Goal: Information Seeking & Learning: Understand process/instructions

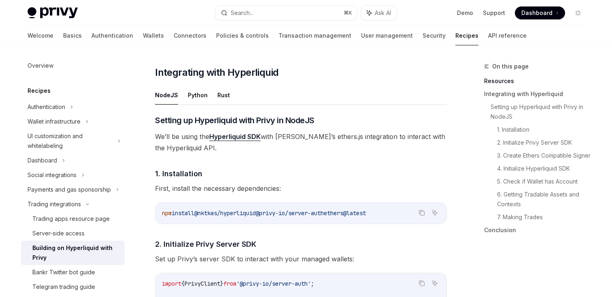
scroll to position [284, 0]
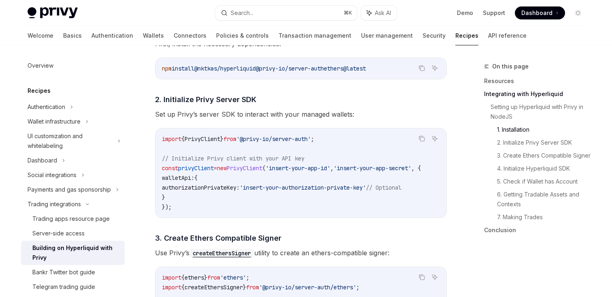
scroll to position [429, 0]
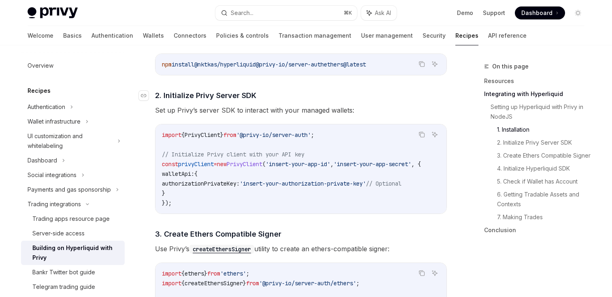
click at [290, 94] on h4 "​ 2. Initialize Privy Server SDK" at bounding box center [301, 95] width 292 height 11
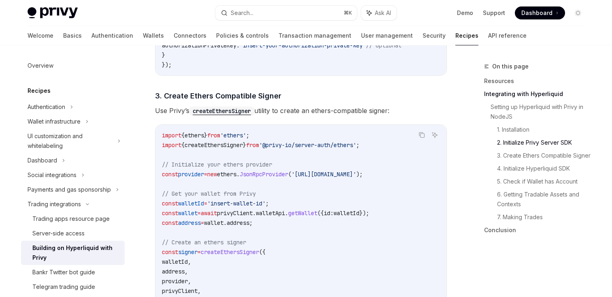
scroll to position [568, 0]
click at [298, 110] on span "Use [PERSON_NAME]’s createEthersSigner utility to create an ethers-compatible s…" at bounding box center [301, 109] width 292 height 11
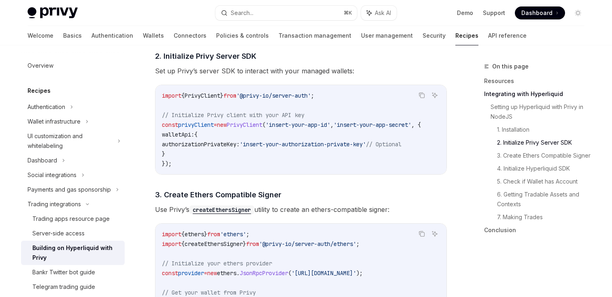
scroll to position [468, 0]
click at [283, 71] on span "Set up Privy’s server SDK to interact with your managed wallets:" at bounding box center [301, 71] width 292 height 11
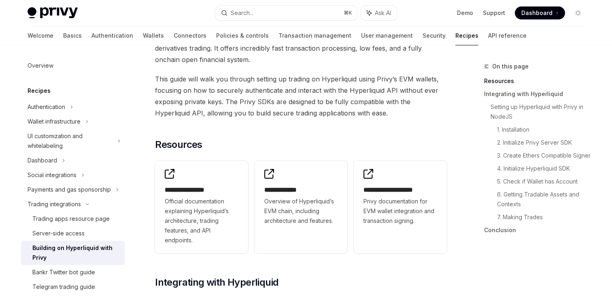
scroll to position [0, 0]
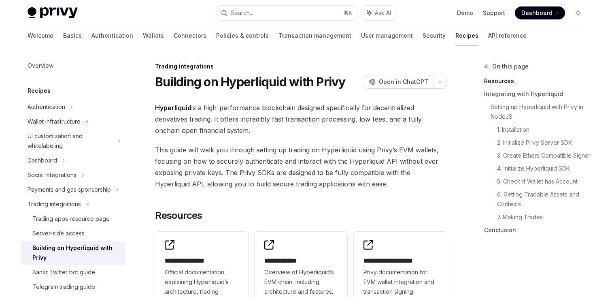
click at [286, 185] on span "This guide will walk you through setting up trading on Hyperliquid using Privy’…" at bounding box center [301, 166] width 292 height 45
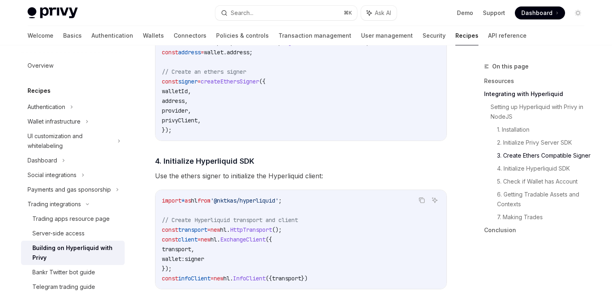
scroll to position [617, 0]
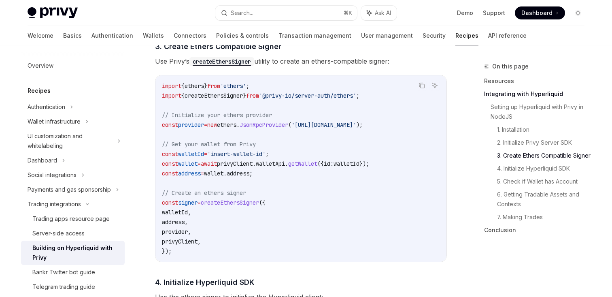
click at [232, 141] on code "import { ethers } from 'ethers' ; import { createEthersSigner } from '@privy-io…" at bounding box center [301, 168] width 278 height 175
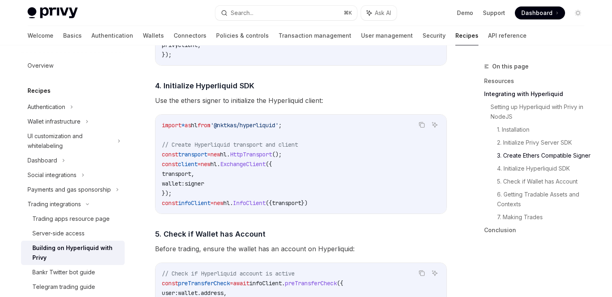
scroll to position [826, 0]
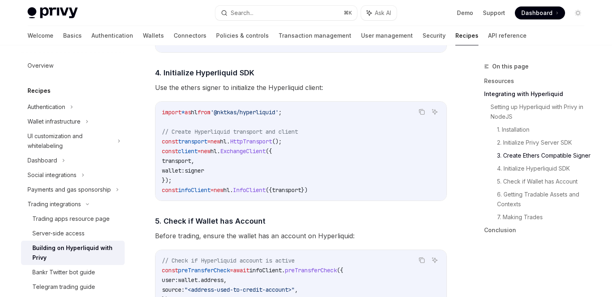
click at [238, 115] on span "'@nktkas/hyperliquid'" at bounding box center [244, 111] width 68 height 7
copy code "import * as hl from '@nktkas/hyperliquid' ;"
click at [289, 121] on code "import * as hl from '@nktkas/hyperliquid' ; // Create Hyperliquid transport and…" at bounding box center [301, 150] width 278 height 87
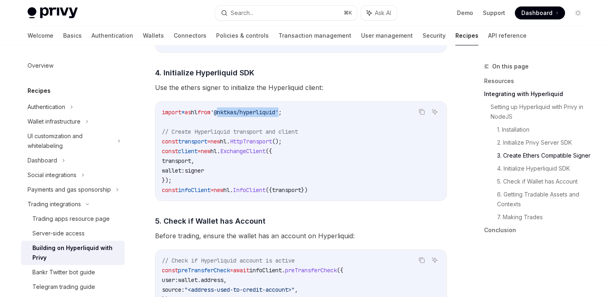
copy span "@nktkas/hyperliquid"
drag, startPoint x: 234, startPoint y: 116, endPoint x: 297, endPoint y: 116, distance: 63.6
click at [279, 116] on span "'@nktkas/hyperliquid'" at bounding box center [244, 111] width 68 height 7
click at [258, 134] on span "// Create Hyperliquid transport and client" at bounding box center [230, 131] width 136 height 7
click at [270, 164] on code "import * as hl from '@nktkas/hyperliquid' ; // Create Hyperliquid transport and…" at bounding box center [301, 150] width 278 height 87
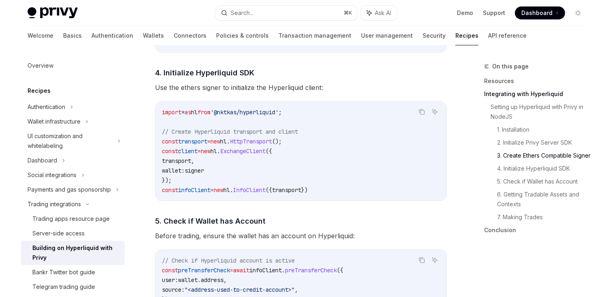
click at [282, 177] on code "import * as hl from '@nktkas/hyperliquid' ; // Create Hyperliquid transport and…" at bounding box center [301, 150] width 278 height 87
click at [285, 180] on code "import * as hl from '@nktkas/hyperliquid' ; // Create Hyperliquid transport and…" at bounding box center [301, 150] width 278 height 87
click at [200, 174] on span "signer" at bounding box center [194, 170] width 19 height 7
click at [233, 176] on code "import * as hl from '@nktkas/hyperliquid' ; // Create Hyperliquid transport and…" at bounding box center [301, 150] width 278 height 87
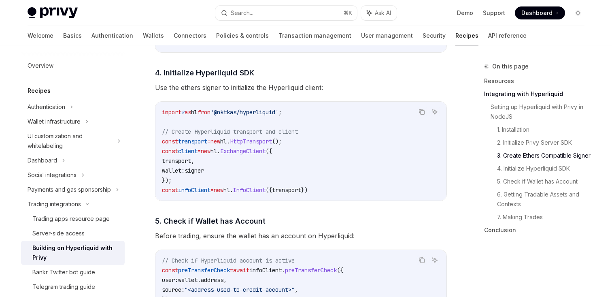
click at [238, 179] on code "import * as hl from '@nktkas/hyperliquid' ; // Create Hyperliquid transport and…" at bounding box center [301, 150] width 278 height 87
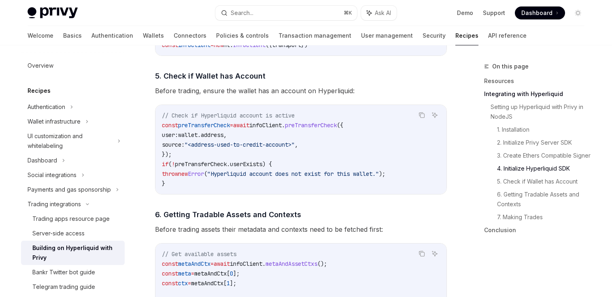
scroll to position [980, 0]
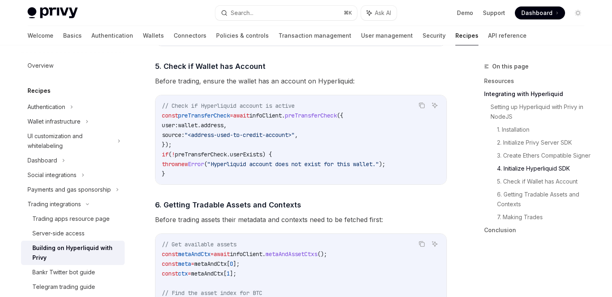
click at [228, 183] on div "// Check if Hyperliquid account is active const preTransferCheck = await infoCl…" at bounding box center [300, 139] width 291 height 89
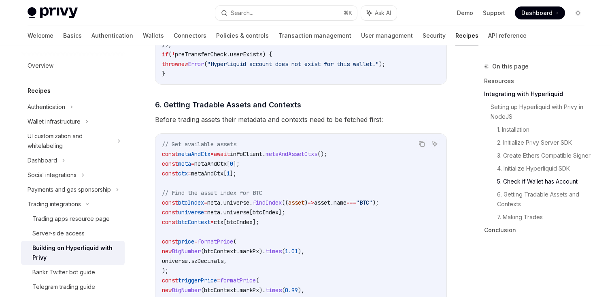
scroll to position [1104, 0]
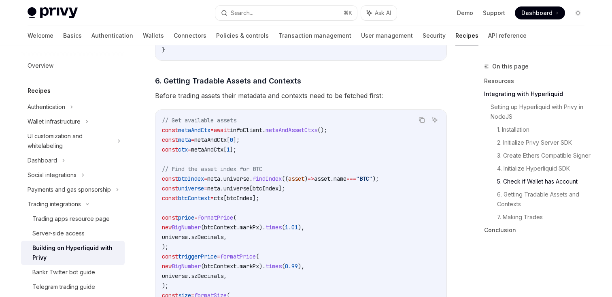
click at [253, 200] on span "btcIndex" at bounding box center [240, 197] width 26 height 7
click at [272, 212] on code "// Get available assets const metaAndCtx = await infoClient . metaAndAssetCtxs …" at bounding box center [301, 222] width 278 height 214
click at [283, 212] on code "// Get available assets const metaAndCtx = await infoClient . metaAndAssetCtxs …" at bounding box center [301, 222] width 278 height 214
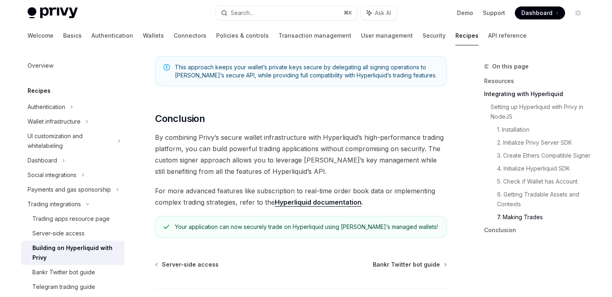
scroll to position [1642, 0]
click at [275, 164] on span "By combining Privy’s secure wallet infrastructure with Hyperliquid’s high-perfo…" at bounding box center [301, 153] width 292 height 45
click at [265, 161] on span "By combining Privy’s secure wallet infrastructure with Hyperliquid’s high-perfo…" at bounding box center [301, 153] width 292 height 45
click at [308, 206] on link "Hyperliquid documentation" at bounding box center [318, 201] width 87 height 9
click at [288, 174] on span "By combining Privy’s secure wallet infrastructure with Hyperliquid’s high-perfo…" at bounding box center [301, 153] width 292 height 45
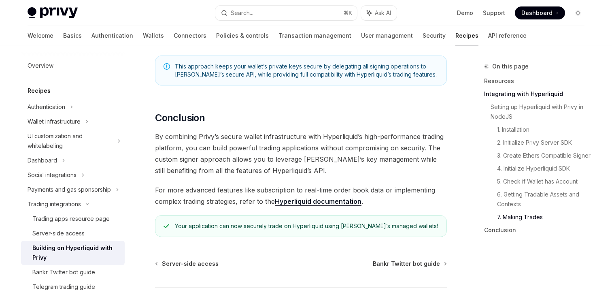
click at [292, 174] on span "By combining Privy’s secure wallet infrastructure with Hyperliquid’s high-perfo…" at bounding box center [301, 153] width 292 height 45
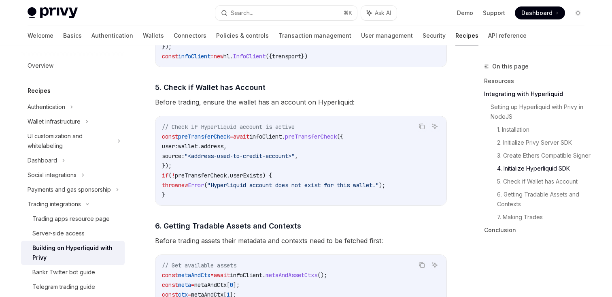
scroll to position [961, 0]
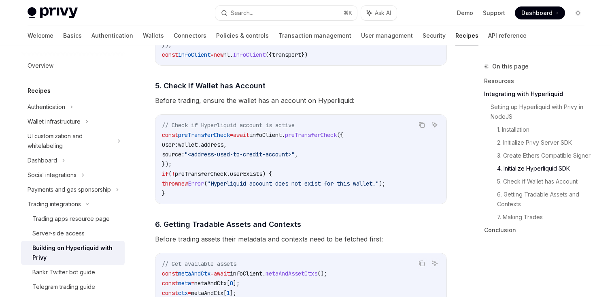
click at [270, 136] on span "infoClient" at bounding box center [265, 134] width 32 height 7
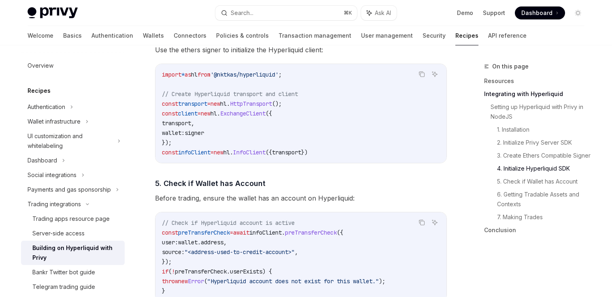
scroll to position [855, 0]
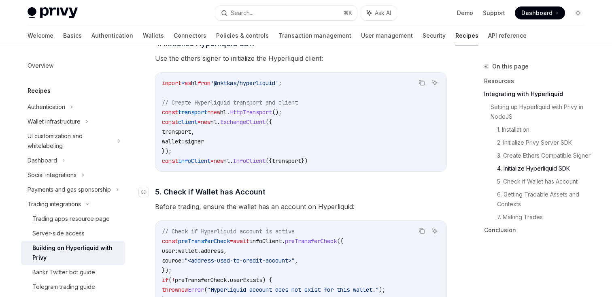
click at [272, 193] on h4 "​ 5. Check if Wallet has Account" at bounding box center [301, 191] width 292 height 11
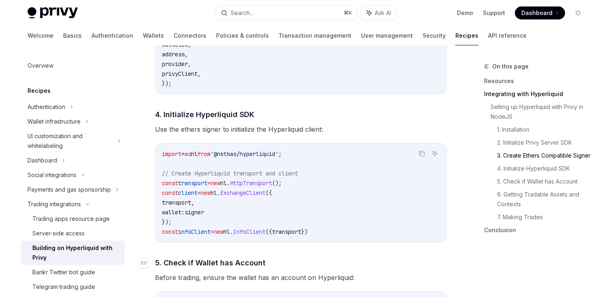
scroll to position [783, 0]
click at [265, 130] on span "Use the ethers signer to initialize the Hyperliquid client:" at bounding box center [301, 129] width 292 height 11
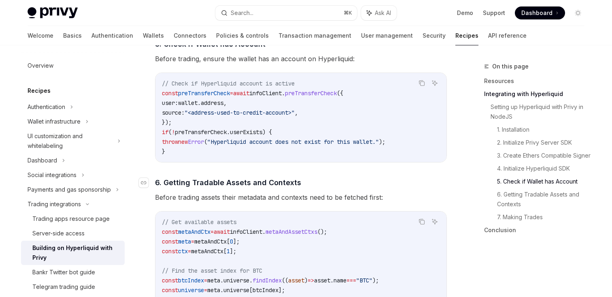
click at [265, 183] on span "6. Getting Tradable Assets and Contexts" at bounding box center [228, 182] width 146 height 11
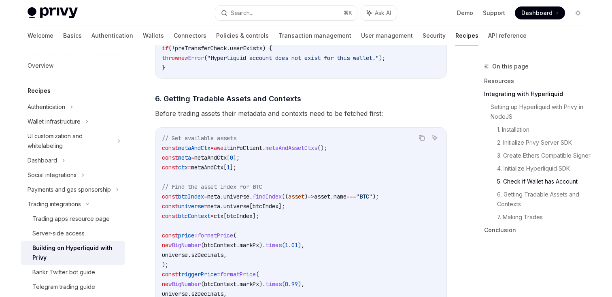
scroll to position [1017, 0]
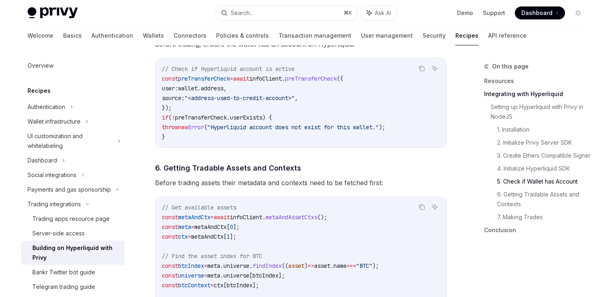
click at [273, 153] on div "​ Setting up Hyperliquid with Privy in NodeJS We’ll be using the Hyperliquid SD…" at bounding box center [301, 47] width 292 height 1339
click at [278, 155] on div "​ Setting up Hyperliquid with Privy in NodeJS We’ll be using the Hyperliquid SD…" at bounding box center [301, 47] width 292 height 1339
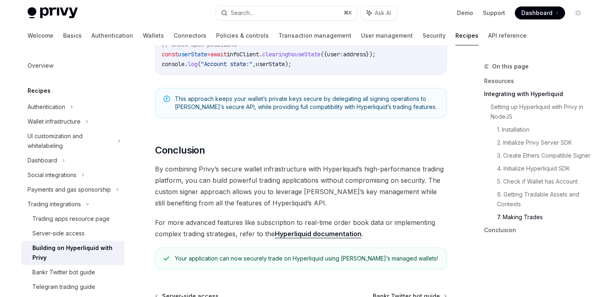
scroll to position [1660, 0]
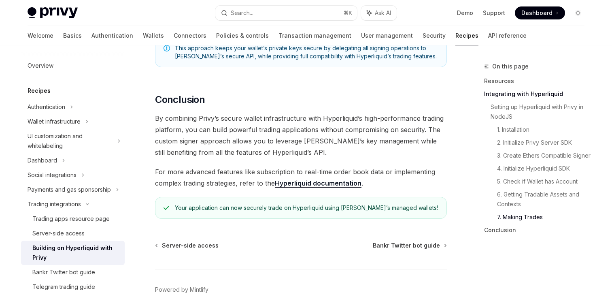
click at [278, 153] on span "By combining Privy’s secure wallet infrastructure with Hyperliquid’s high-perfo…" at bounding box center [301, 135] width 292 height 45
click at [288, 158] on span "By combining Privy’s secure wallet infrastructure with Hyperliquid’s high-perfo…" at bounding box center [301, 135] width 292 height 45
click at [293, 158] on span "By combining Privy’s secure wallet infrastructure with Hyperliquid’s high-perfo…" at bounding box center [301, 135] width 292 height 45
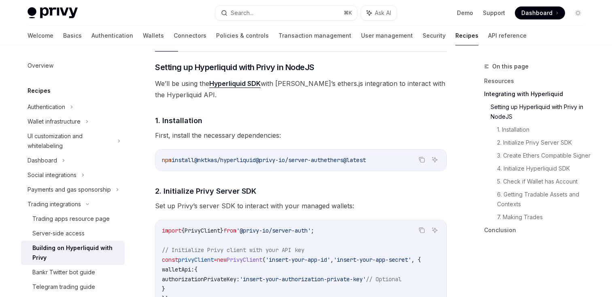
scroll to position [335, 0]
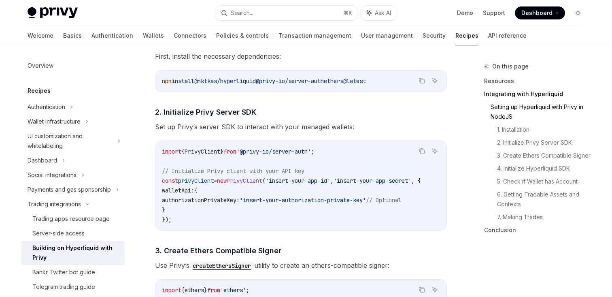
scroll to position [417, 0]
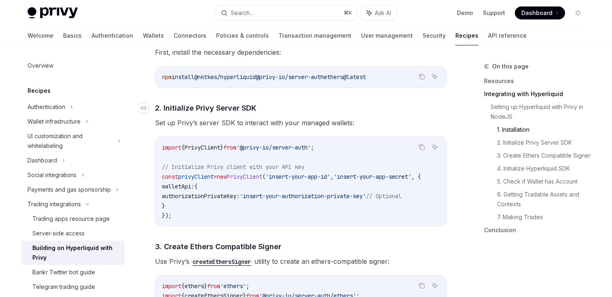
click at [297, 103] on h4 "​ 2. Initialize Privy Server SDK" at bounding box center [301, 107] width 292 height 11
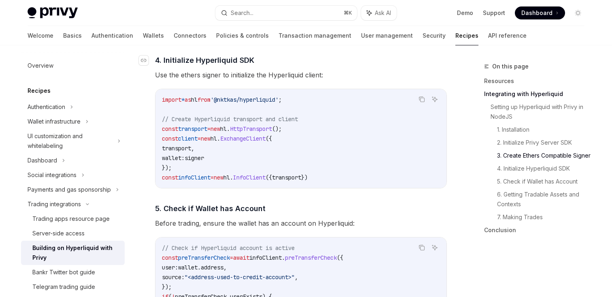
scroll to position [839, 0]
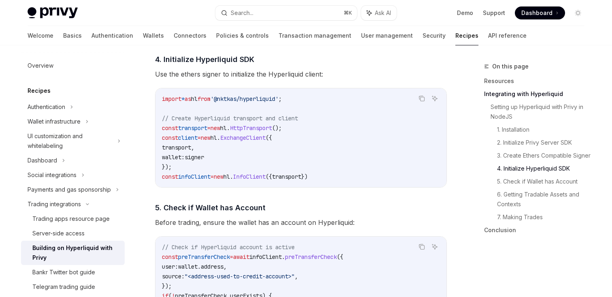
click at [297, 197] on div "​ Setting up Hyperliquid with Privy in NodeJS We’ll be using the Hyperliquid SD…" at bounding box center [301, 225] width 292 height 1339
click at [298, 200] on div "​ Setting up Hyperliquid with Privy in NodeJS We’ll be using the Hyperliquid SD…" at bounding box center [301, 225] width 292 height 1339
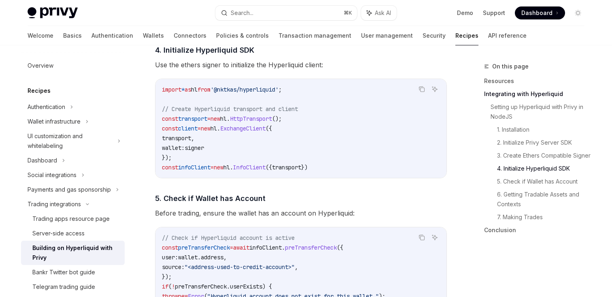
scroll to position [849, 0]
click at [301, 194] on div "​ Setting up Hyperliquid with Privy in NodeJS We’ll be using the Hyperliquid SD…" at bounding box center [301, 215] width 292 height 1339
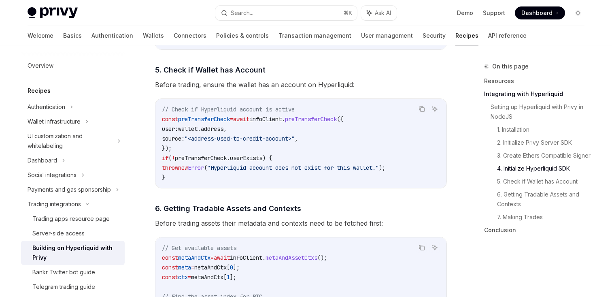
scroll to position [977, 0]
click at [309, 212] on h4 "​ 6. Getting Tradable Assets and Contexts" at bounding box center [301, 207] width 292 height 11
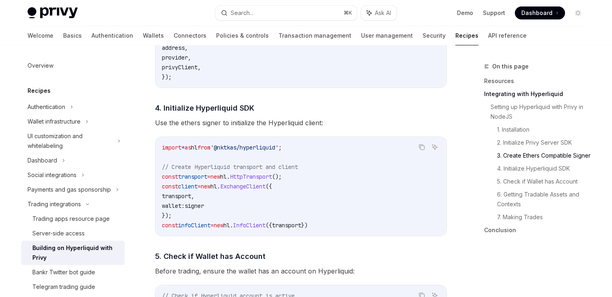
scroll to position [752, 0]
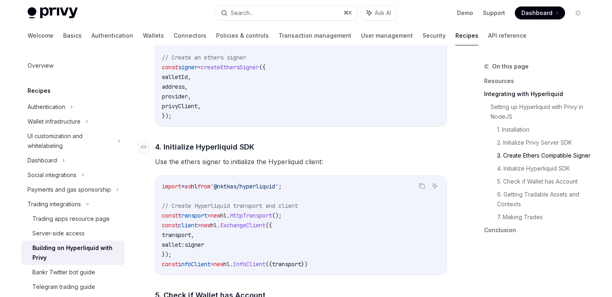
click at [324, 152] on h4 "​ 4. Initialize Hyperliquid SDK" at bounding box center [301, 146] width 292 height 11
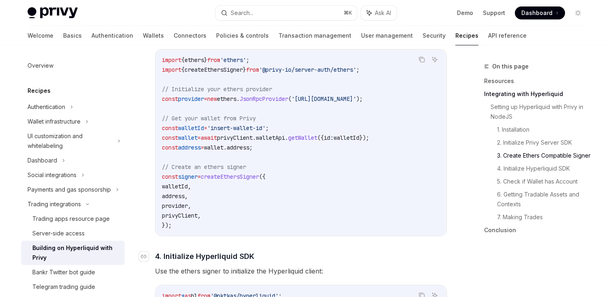
scroll to position [652, 0]
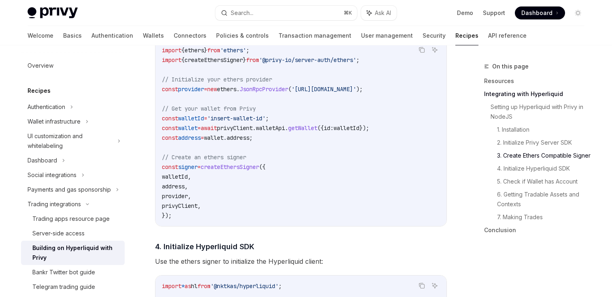
click at [305, 147] on code "import { ethers } from 'ethers' ; import { createEthersSigner } from '@privy-io…" at bounding box center [301, 132] width 278 height 175
click at [308, 145] on code "import { ethers } from 'ethers' ; import { createEthersSigner } from '@privy-io…" at bounding box center [301, 132] width 278 height 175
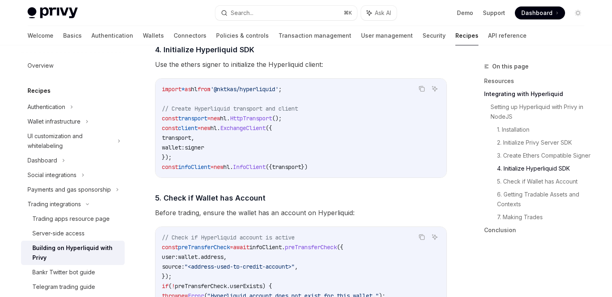
scroll to position [848, 0]
click at [185, 140] on span "transport" at bounding box center [176, 138] width 29 height 7
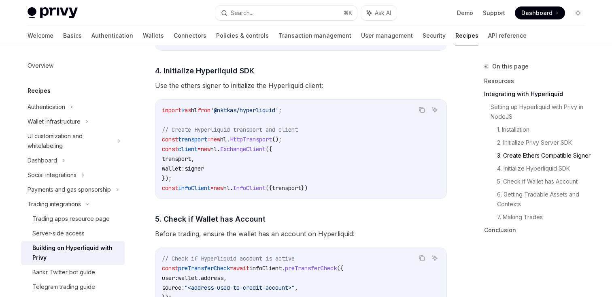
scroll to position [824, 0]
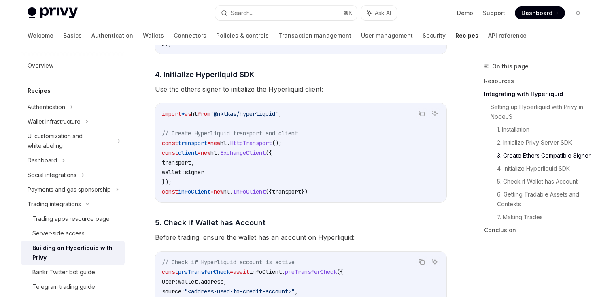
copy span "transport"
click at [280, 224] on h4 "​ 5. Check if Wallet has Account" at bounding box center [301, 222] width 292 height 11
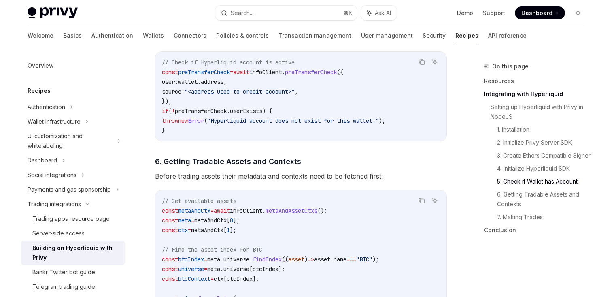
scroll to position [1025, 0]
click at [271, 148] on div "​ Setting up Hyperliquid with Privy in NodeJS We’ll be using the Hyperliquid SD…" at bounding box center [301, 40] width 292 height 1339
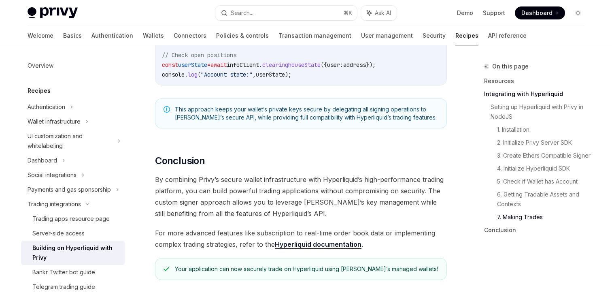
scroll to position [1709, 0]
